Goal: Task Accomplishment & Management: Manage account settings

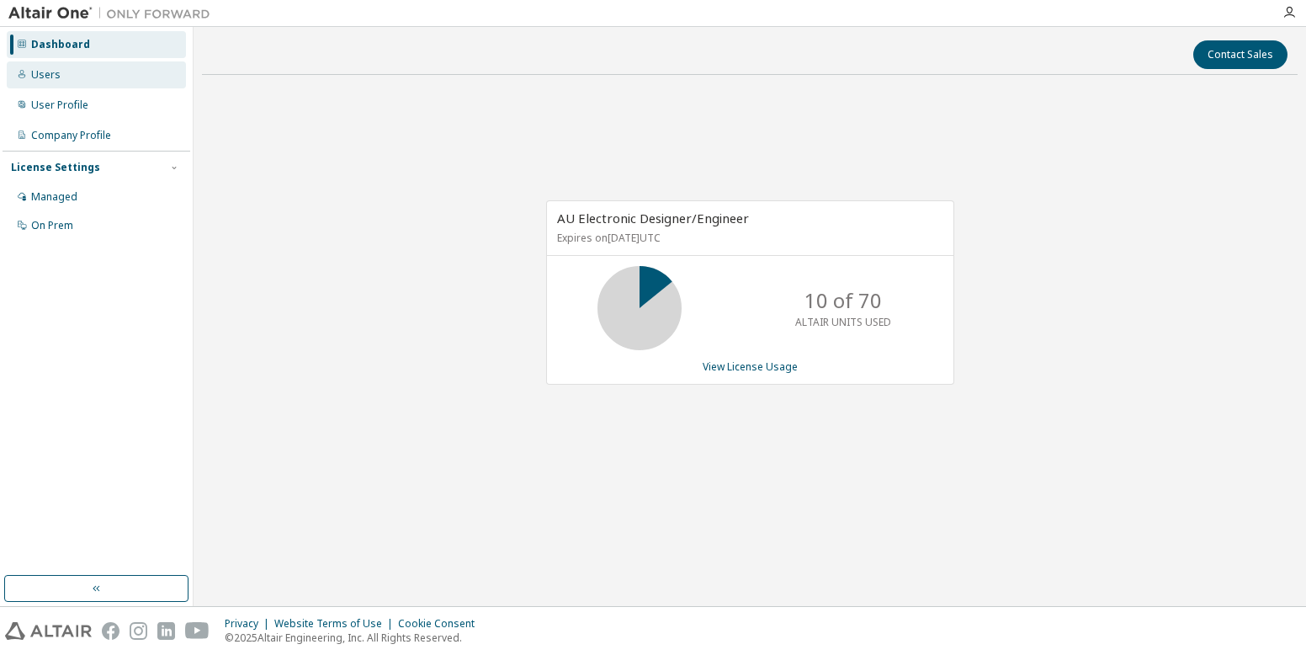
click at [35, 72] on div "Users" at bounding box center [45, 74] width 29 height 13
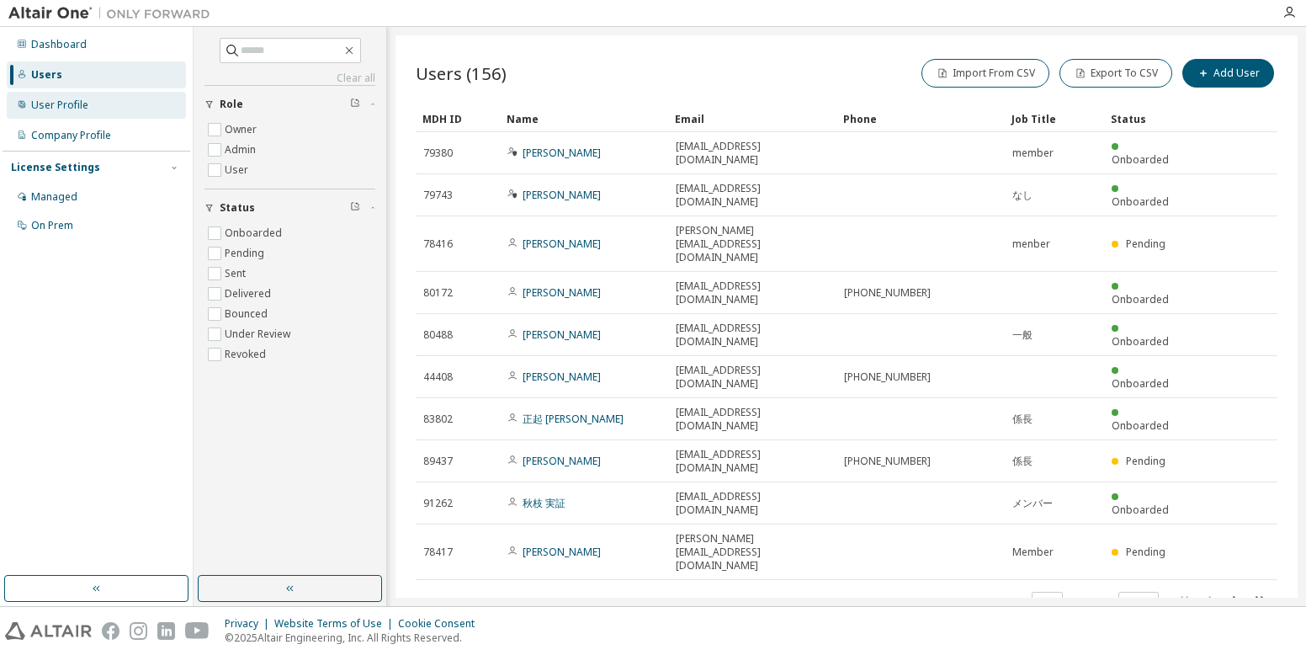
click at [62, 113] on div "User Profile" at bounding box center [96, 105] width 179 height 27
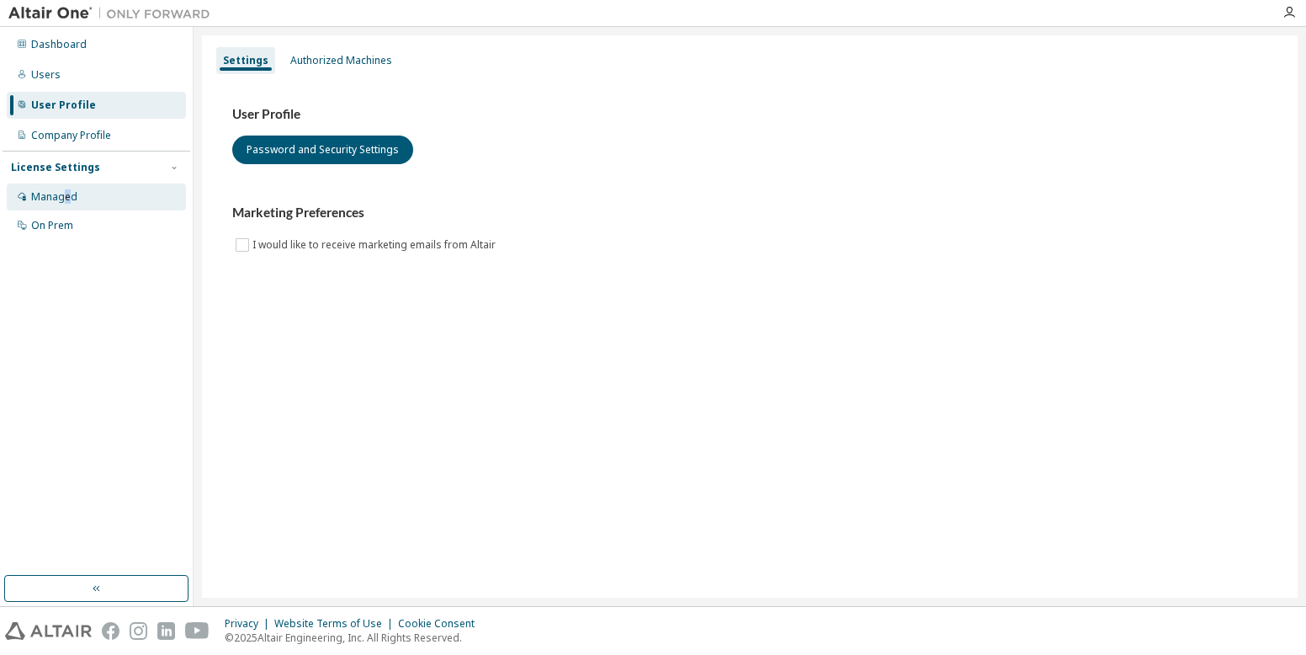
click at [67, 197] on div "Managed" at bounding box center [54, 196] width 46 height 13
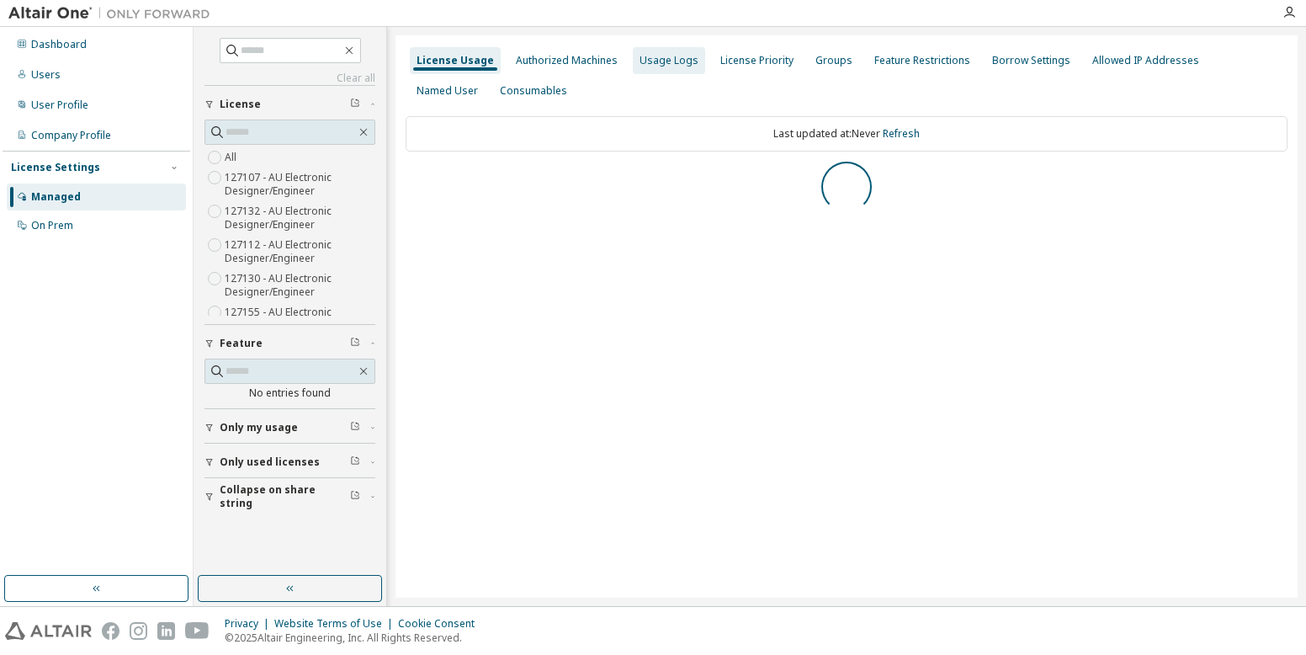
click at [660, 61] on div "Usage Logs" at bounding box center [669, 60] width 59 height 13
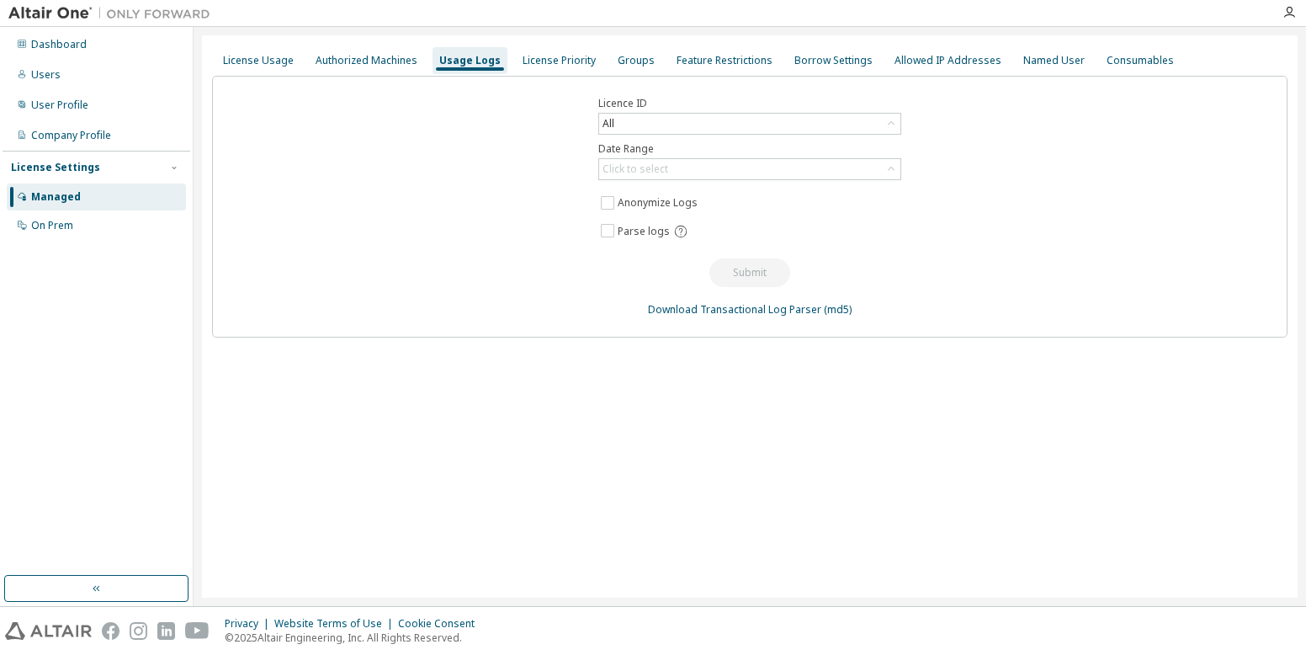
click at [597, 61] on div "License Usage Authorized Machines Usage Logs License Priority Groups Feature Re…" at bounding box center [750, 60] width 1076 height 30
click at [632, 60] on div "Groups" at bounding box center [636, 60] width 37 height 13
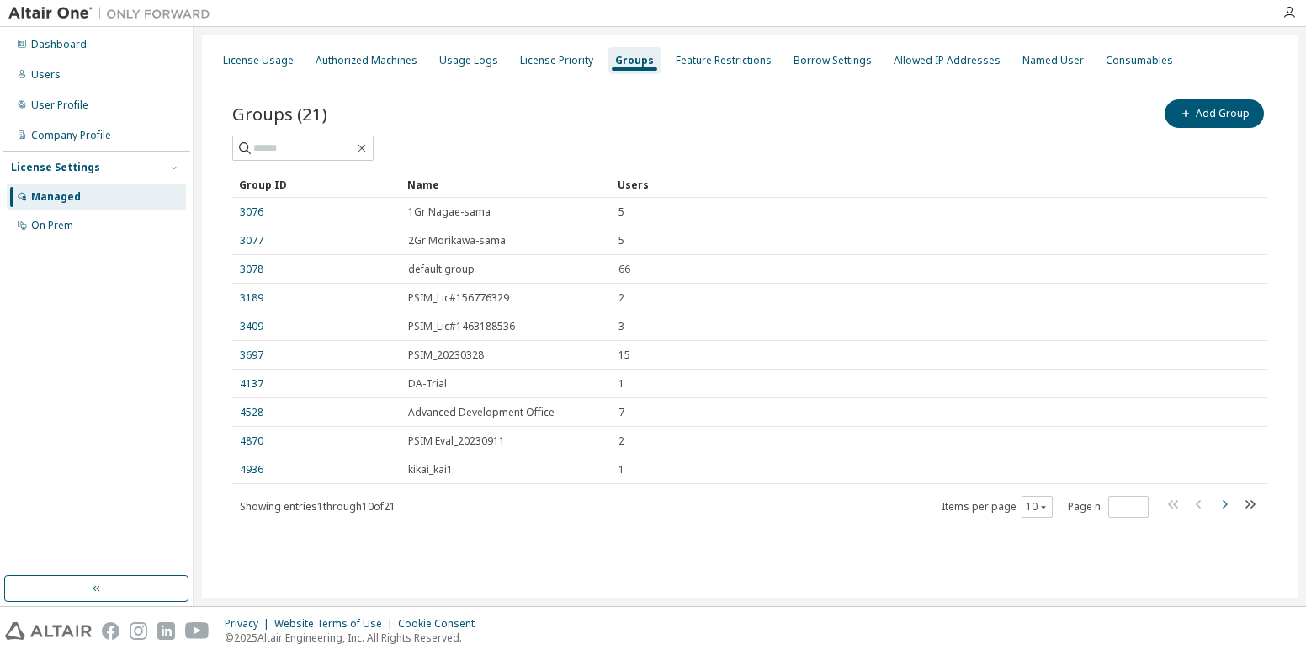
click at [1225, 504] on icon "button" at bounding box center [1225, 504] width 20 height 20
type input "*"
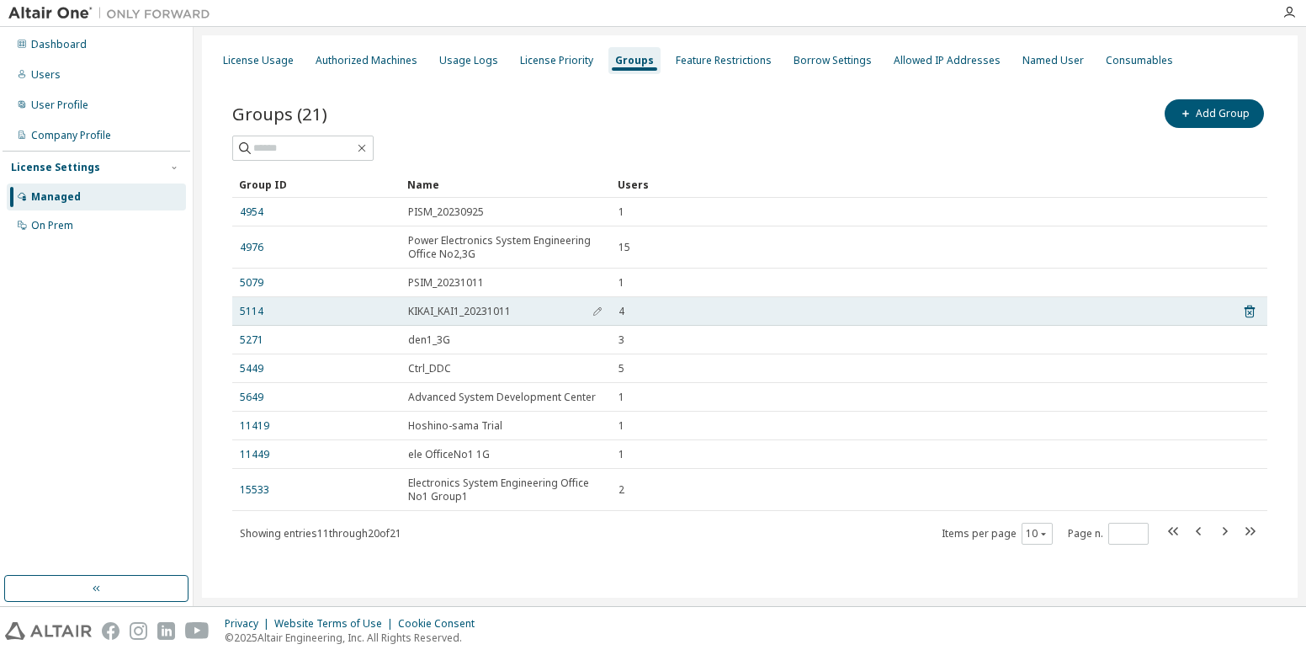
click at [480, 310] on span "KIKAI_KAI1_20231011" at bounding box center [459, 311] width 103 height 13
click at [595, 311] on icon "button" at bounding box center [598, 311] width 10 height 10
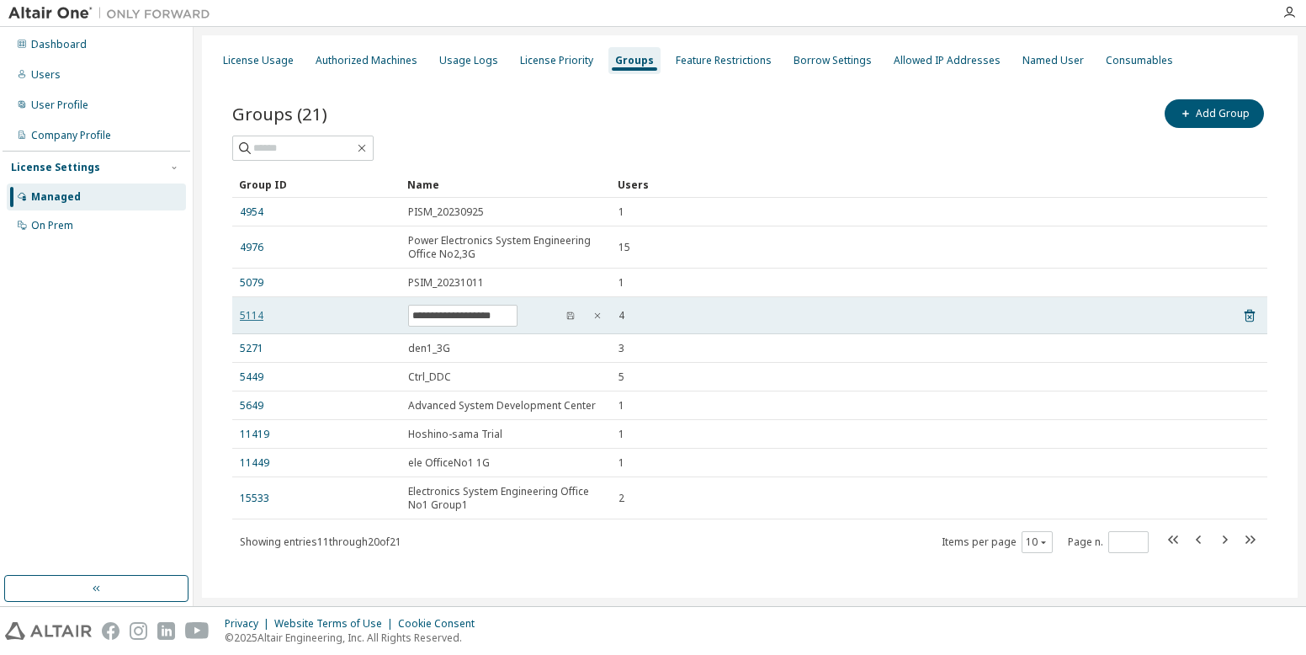
click at [254, 311] on link "5114" at bounding box center [252, 315] width 24 height 13
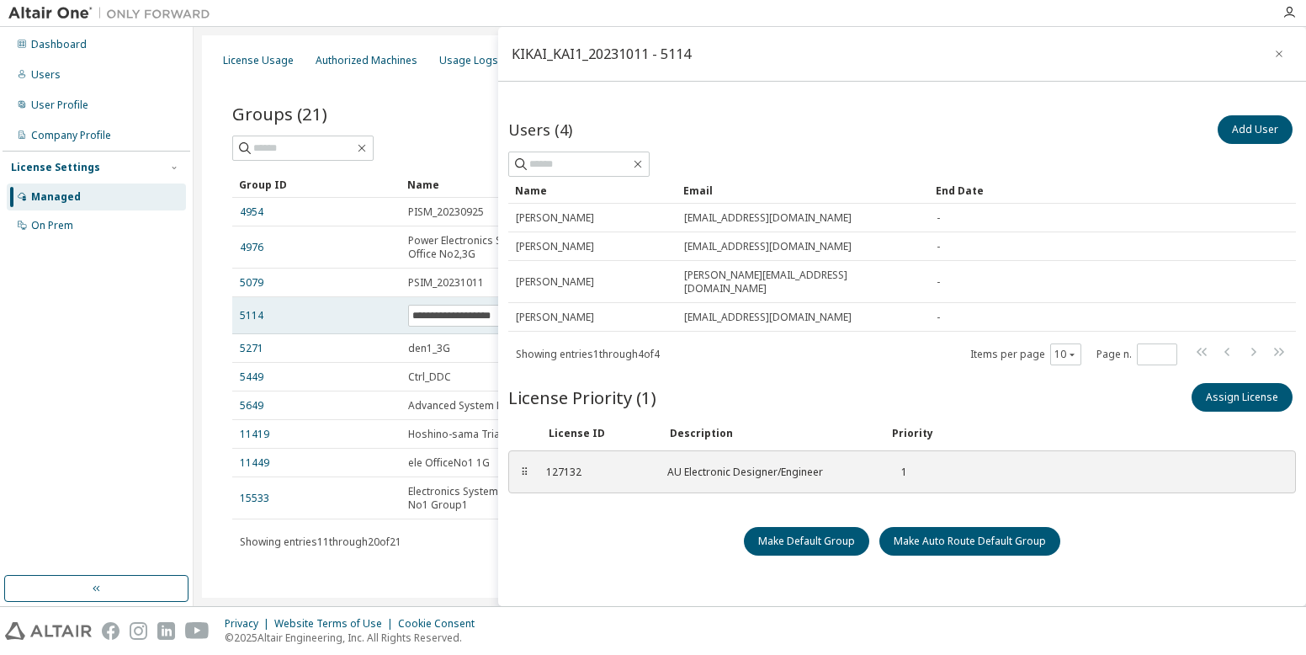
click at [353, 315] on div "5114" at bounding box center [316, 315] width 153 height 13
click at [1234, 136] on button "Add User" at bounding box center [1255, 129] width 75 height 29
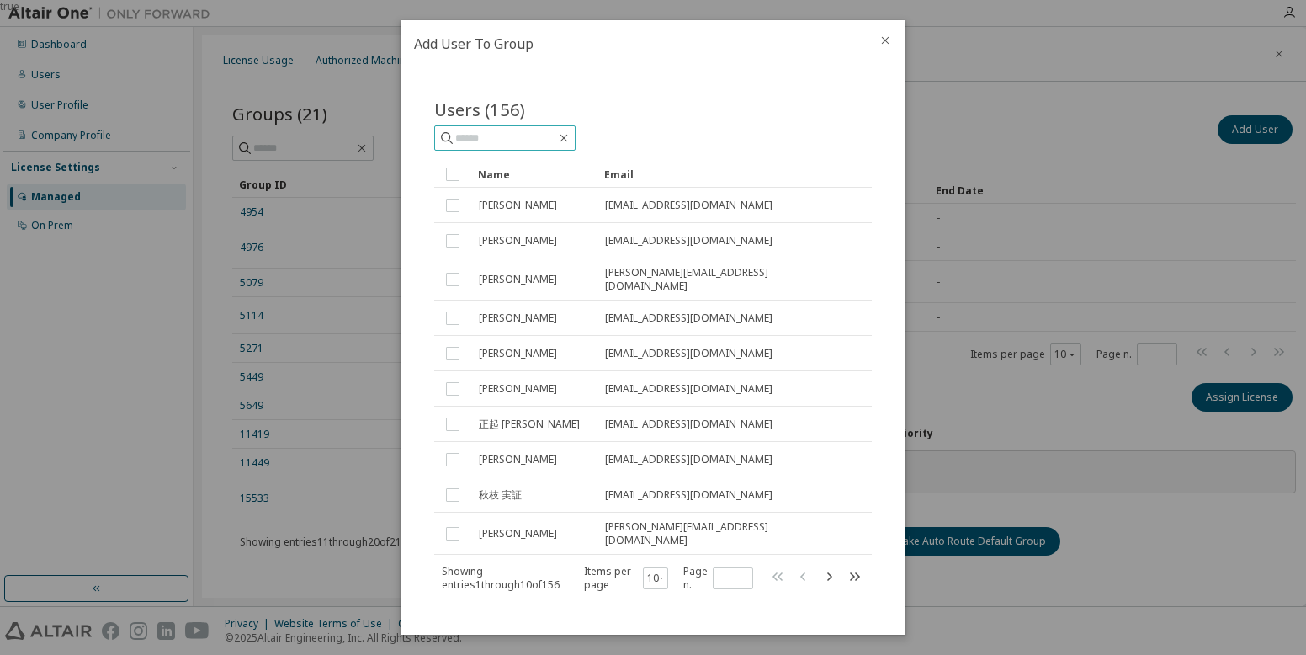
click at [488, 136] on input "text" at bounding box center [505, 138] width 101 height 17
click at [540, 138] on input "**********" at bounding box center [505, 138] width 101 height 17
type input "*"
type input "******"
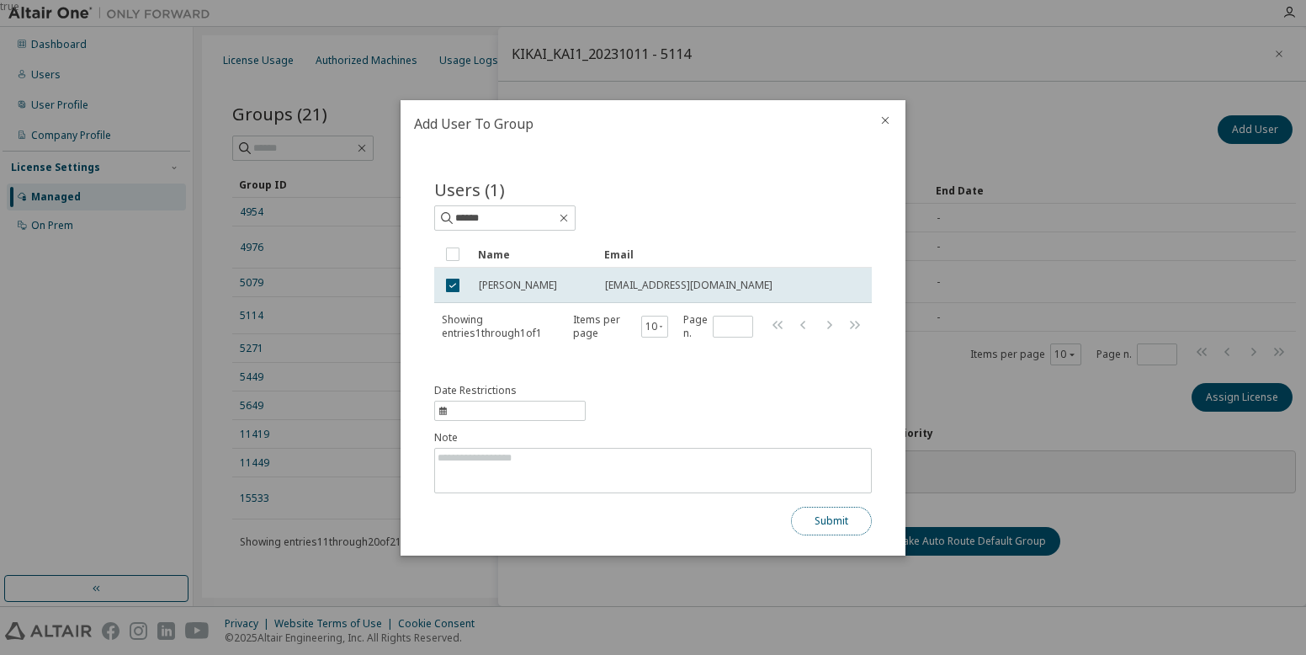
click at [841, 528] on button "Submit" at bounding box center [831, 521] width 81 height 29
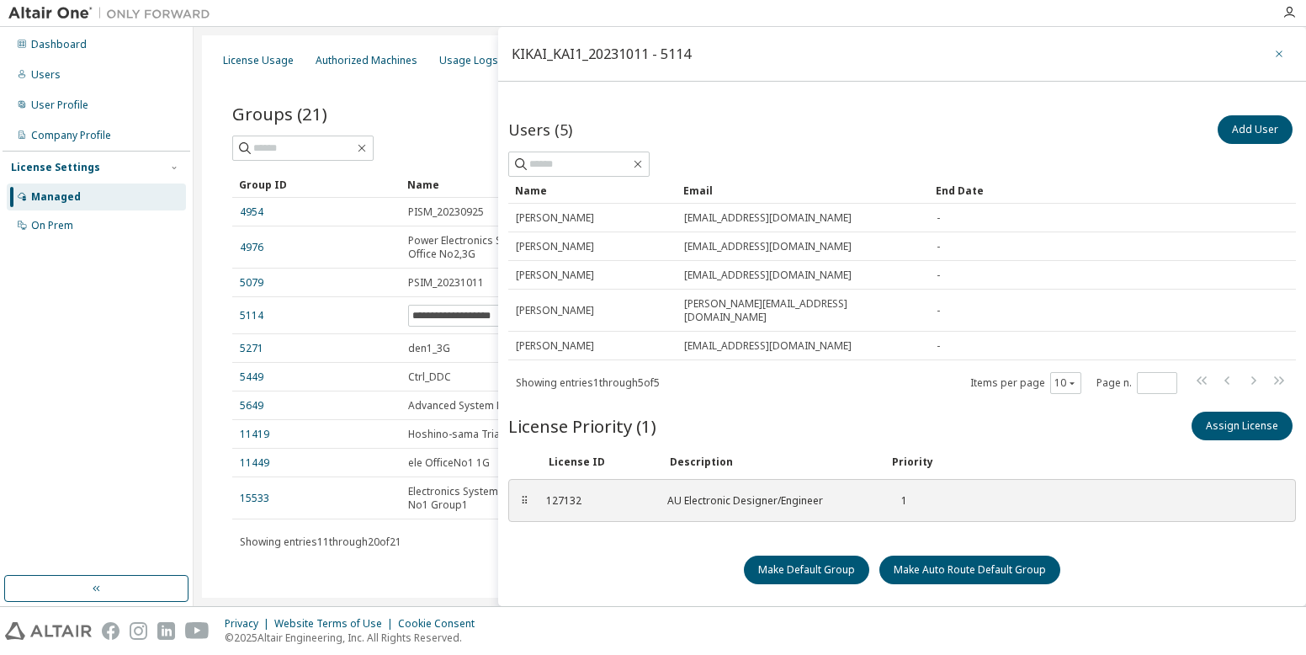
click at [1274, 51] on icon "button" at bounding box center [1280, 53] width 12 height 13
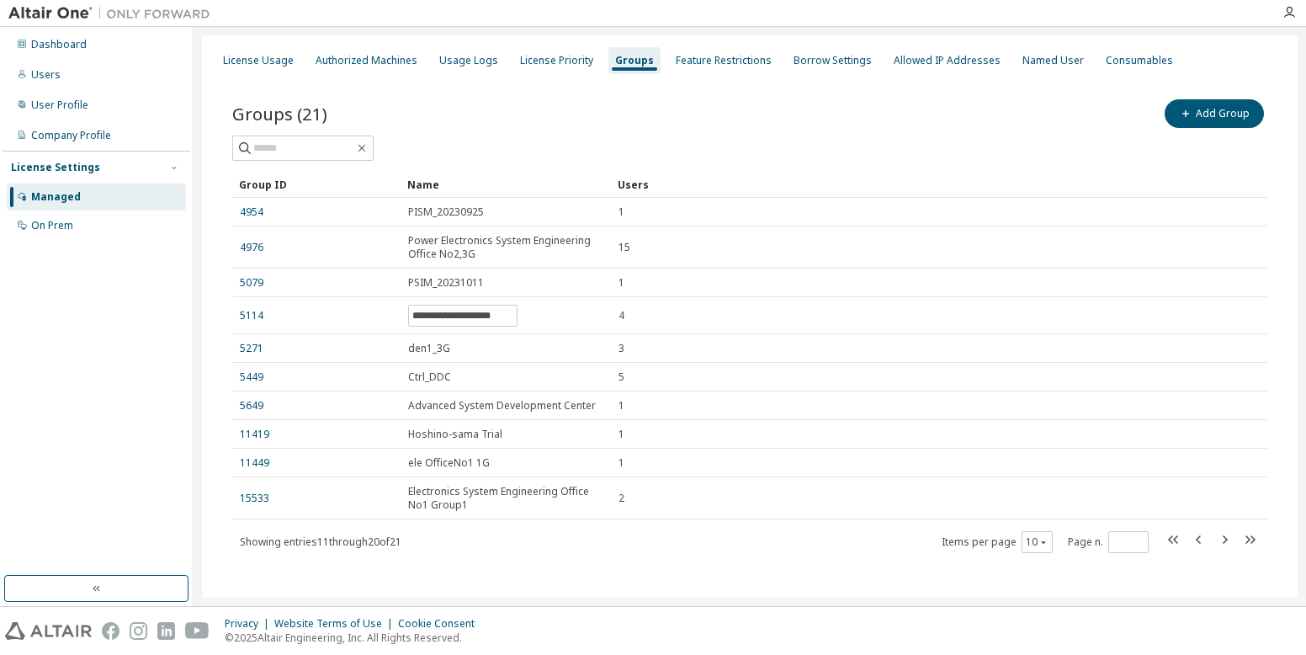
click at [524, 168] on div "**********" at bounding box center [749, 325] width 1035 height 458
click at [61, 202] on div "Managed" at bounding box center [56, 196] width 50 height 13
